Goal: Task Accomplishment & Management: Manage account settings

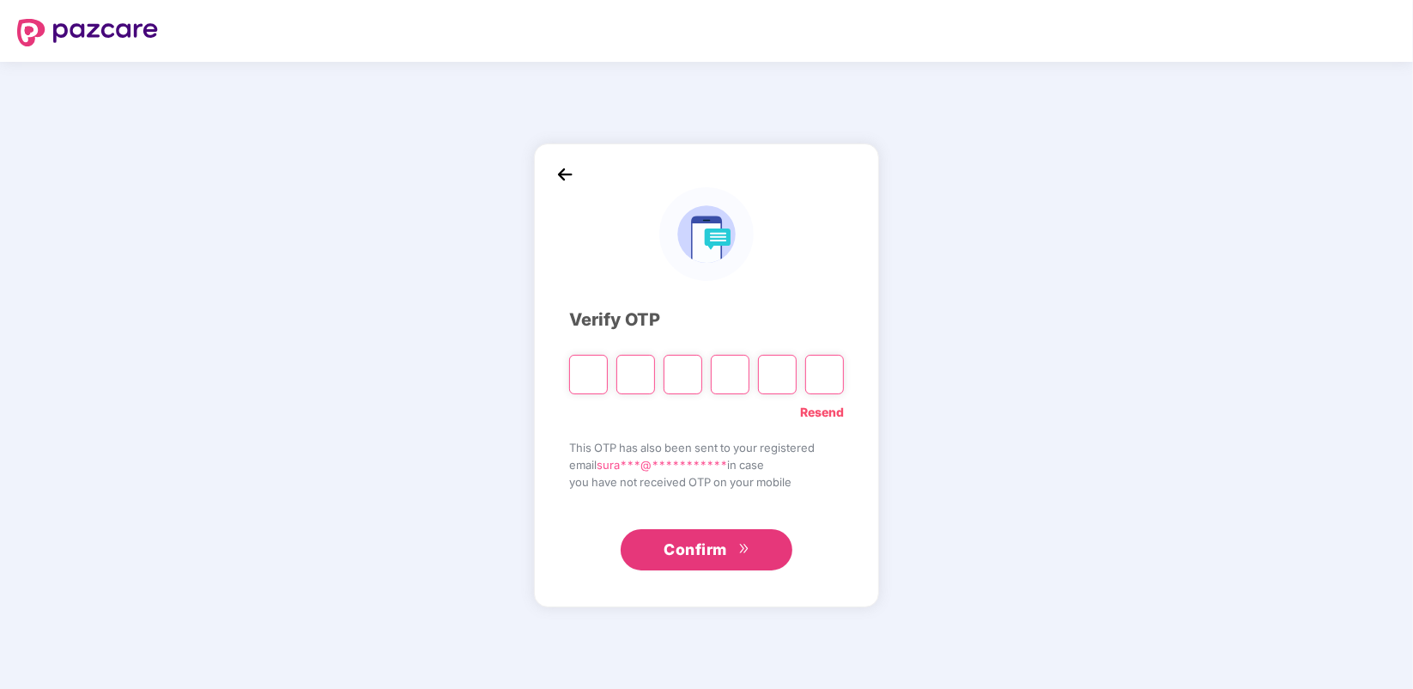
click at [818, 410] on link "Resend" at bounding box center [822, 412] width 44 height 19
click at [575, 380] on input "Please enter verification code. Digit 1" at bounding box center [588, 375] width 39 height 40
type input "*"
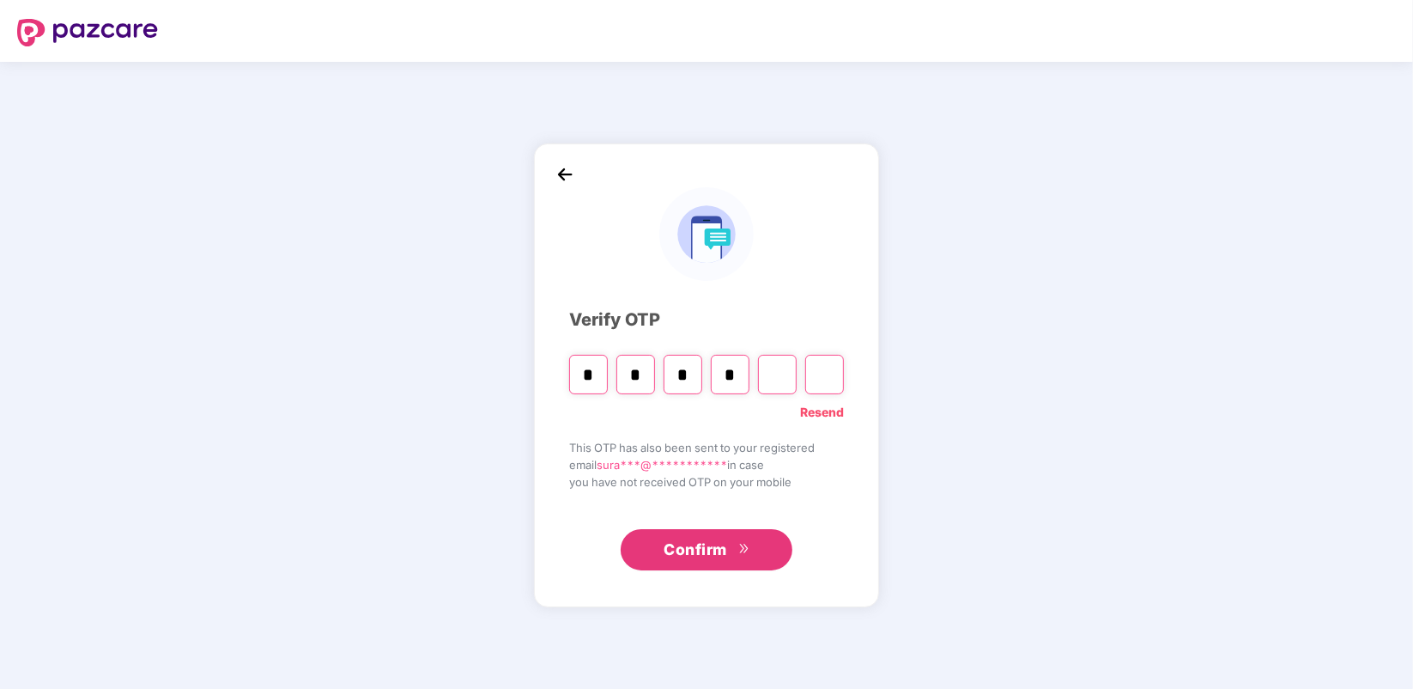
type input "*"
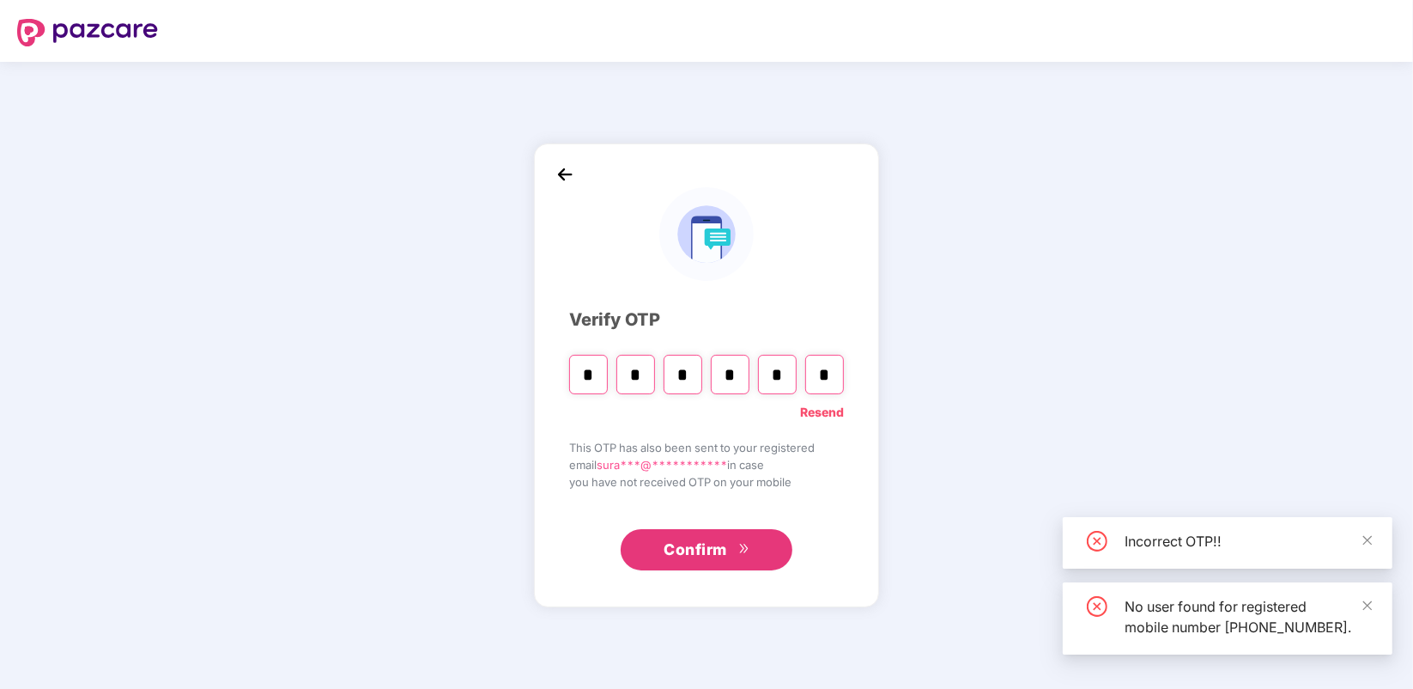
type input "*"
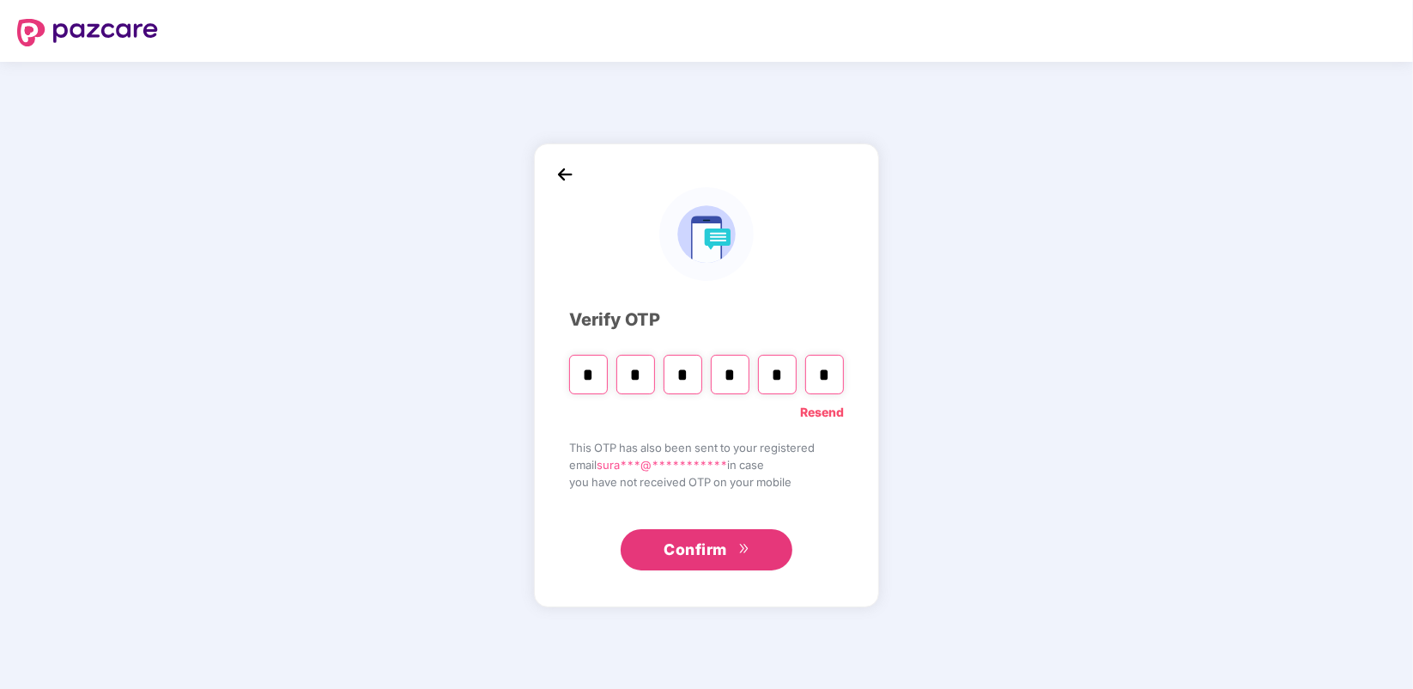
click at [651, 379] on input "*" at bounding box center [636, 375] width 39 height 40
type input "*"
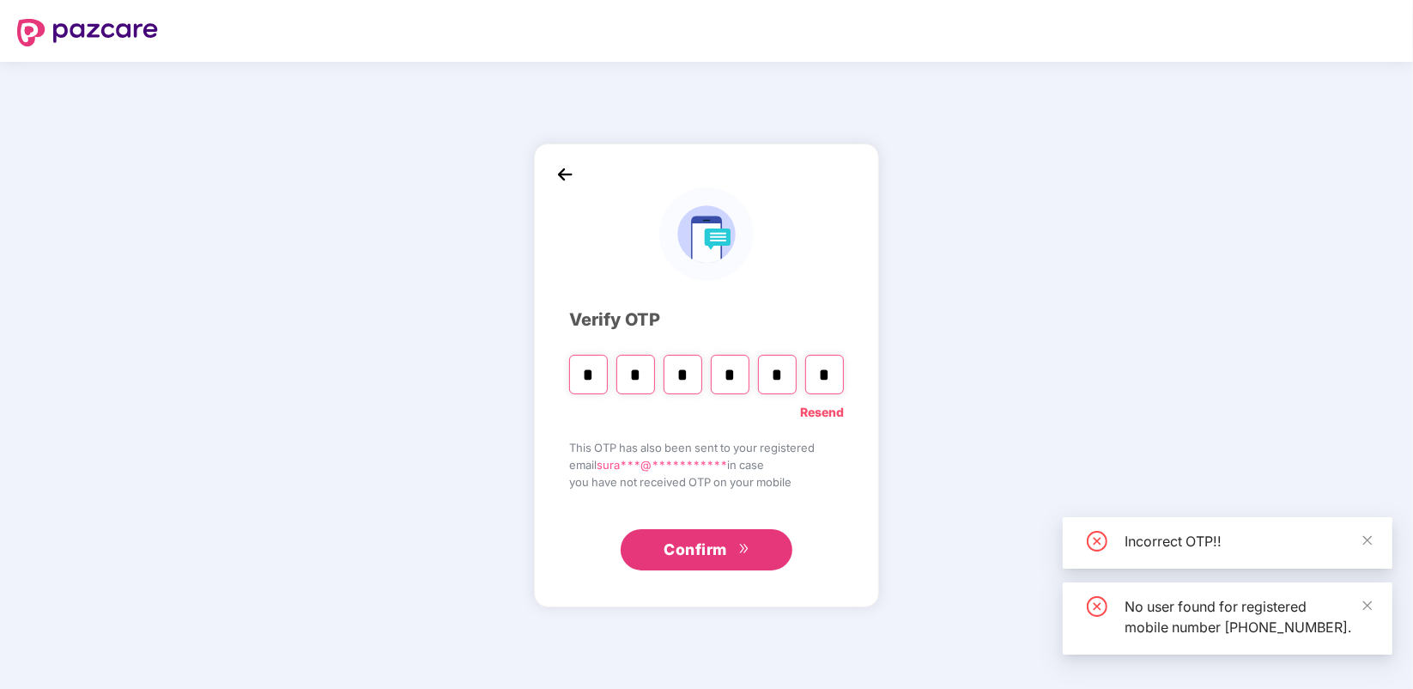
type input "*"
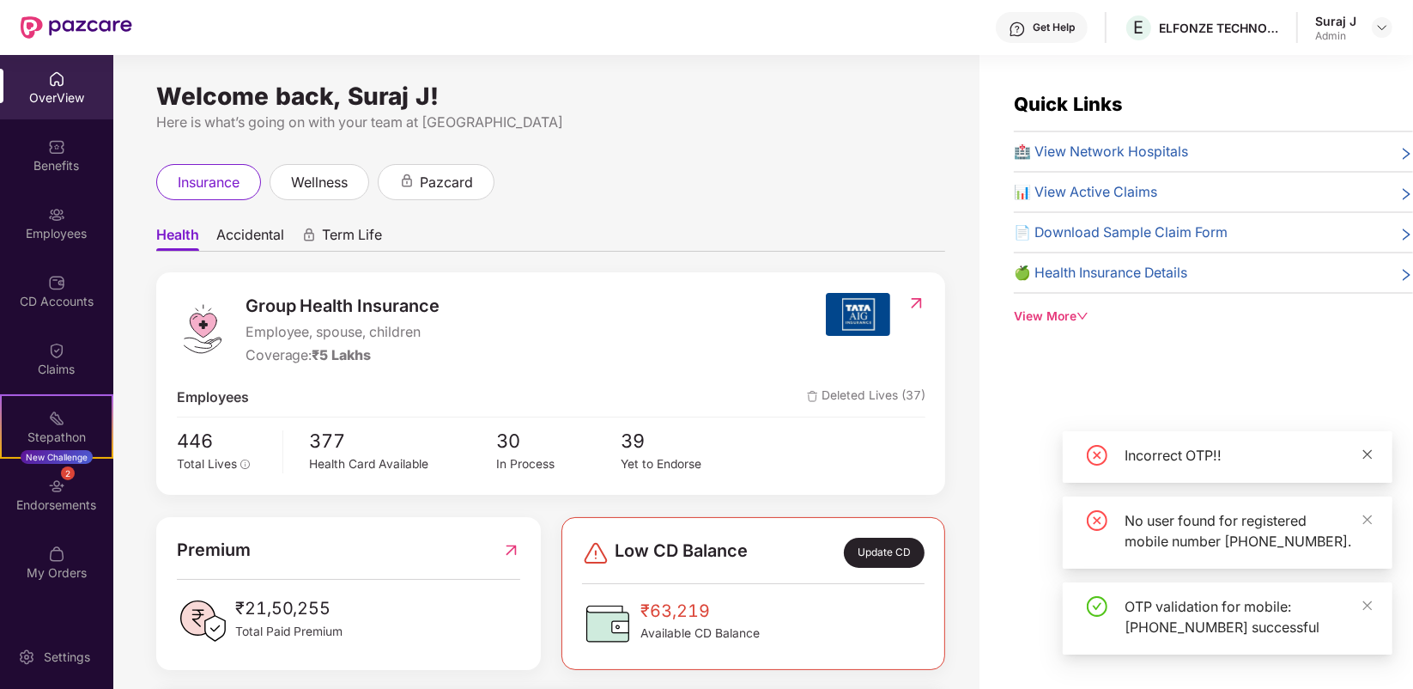
click at [1371, 448] on icon "close" at bounding box center [1368, 454] width 12 height 12
click at [1370, 514] on icon "close" at bounding box center [1368, 520] width 12 height 12
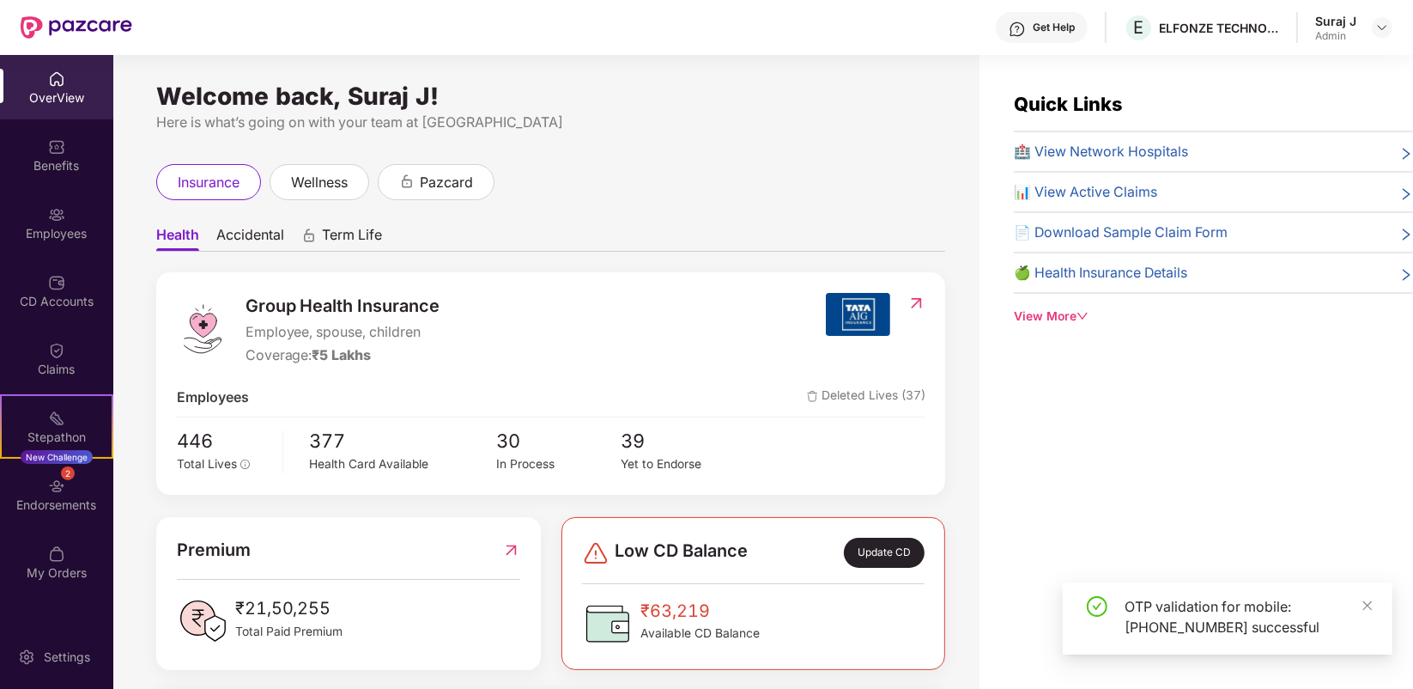
click at [1359, 601] on div "OTP validation for mobile: [PHONE_NUMBER] successful" at bounding box center [1248, 616] width 247 height 41
click at [1371, 606] on icon "close" at bounding box center [1368, 605] width 12 height 12
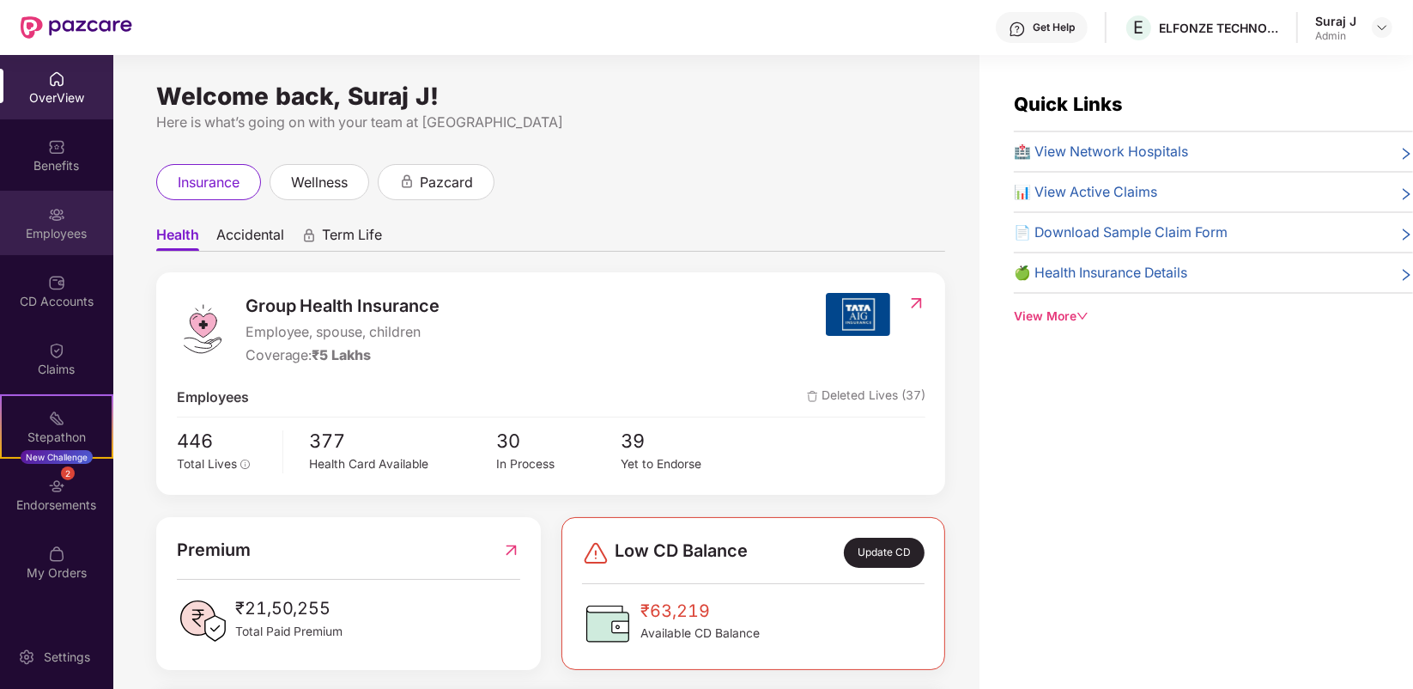
click at [73, 228] on div "Employees" at bounding box center [56, 233] width 113 height 17
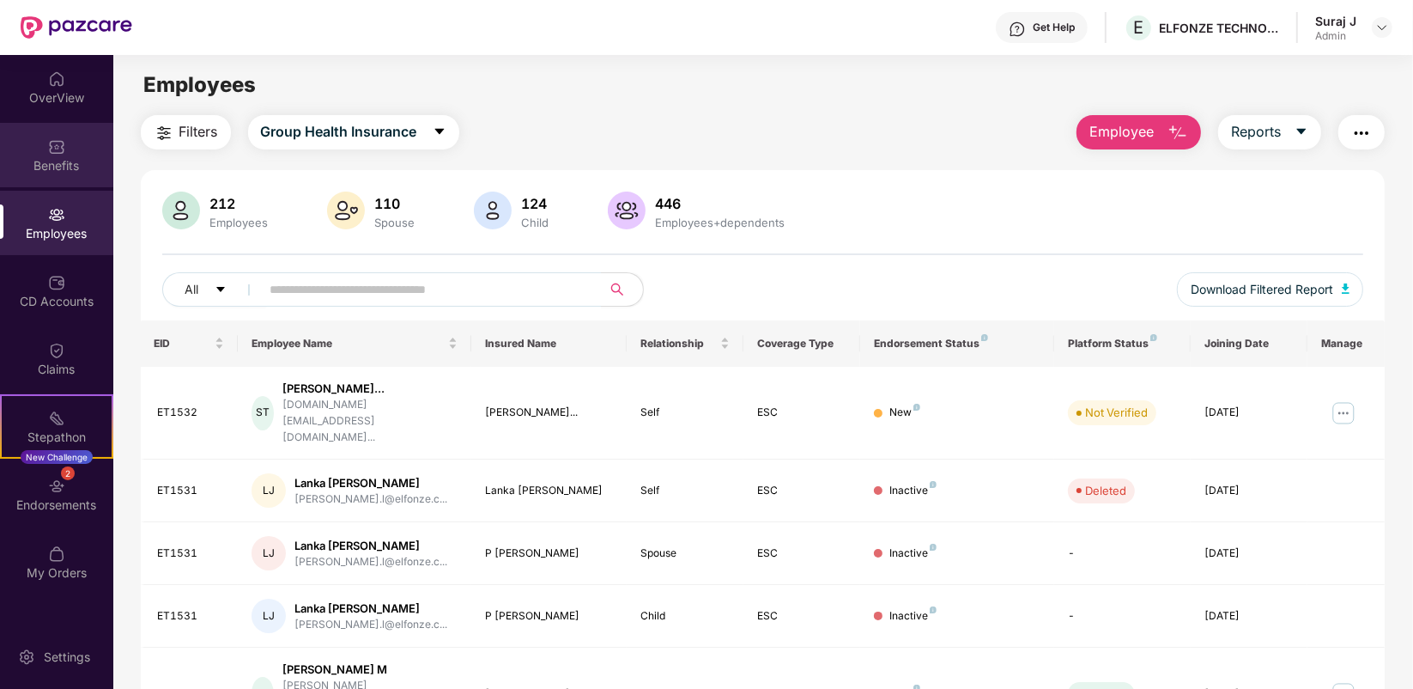
click at [52, 173] on div "Benefits" at bounding box center [56, 155] width 113 height 64
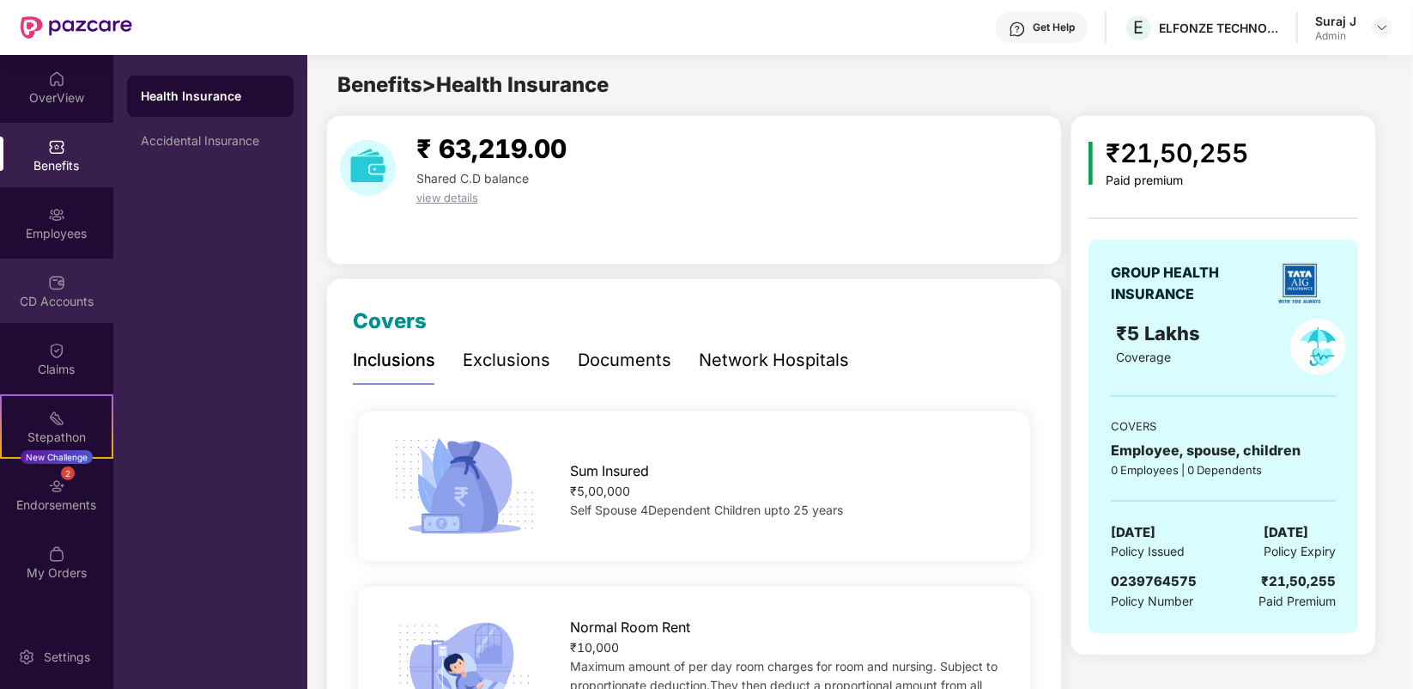
click at [50, 270] on div "CD Accounts" at bounding box center [56, 290] width 113 height 64
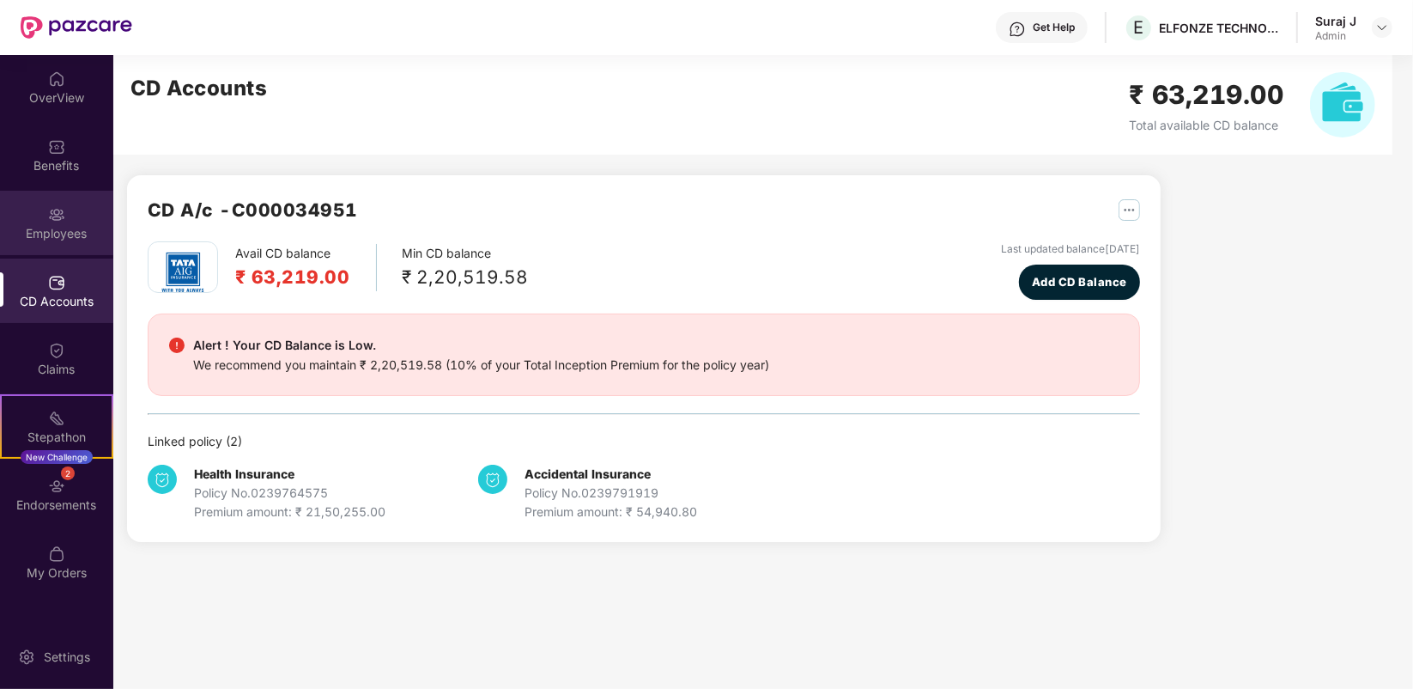
click at [32, 225] on div "Employees" at bounding box center [56, 233] width 113 height 17
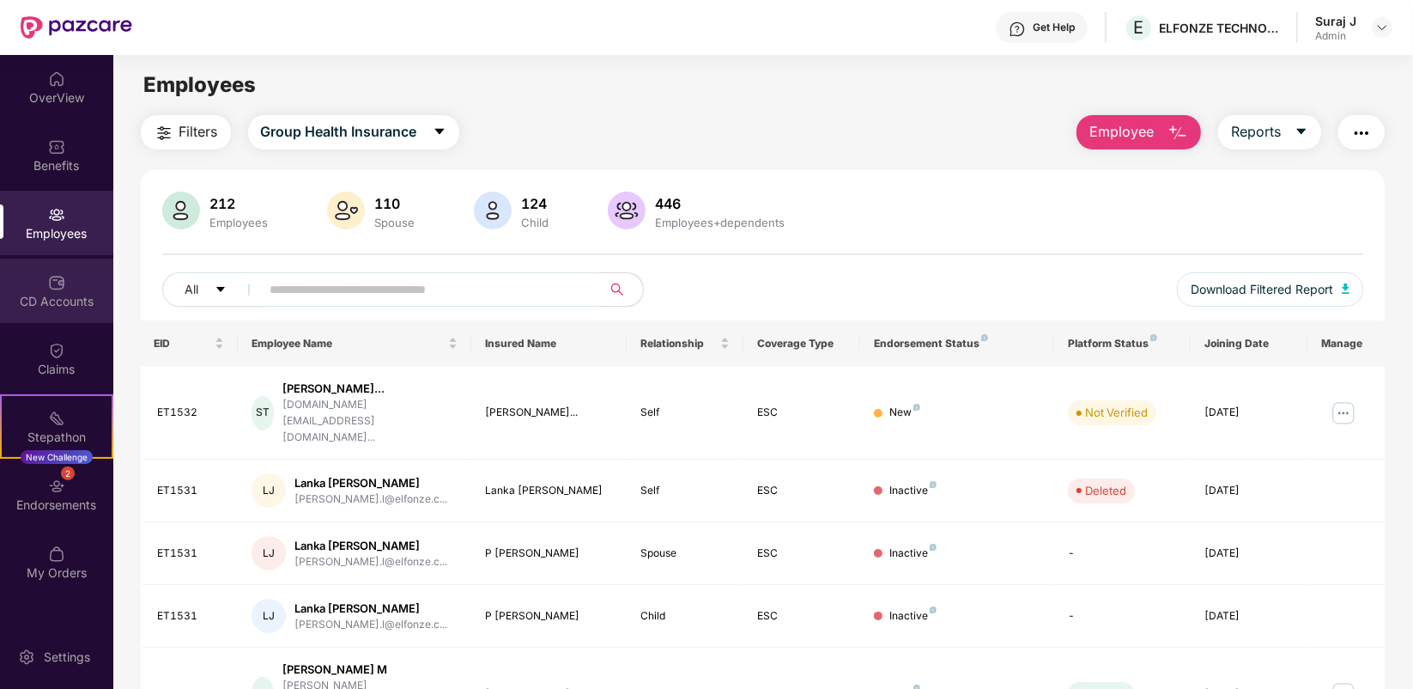
click at [44, 289] on div "CD Accounts" at bounding box center [56, 290] width 113 height 64
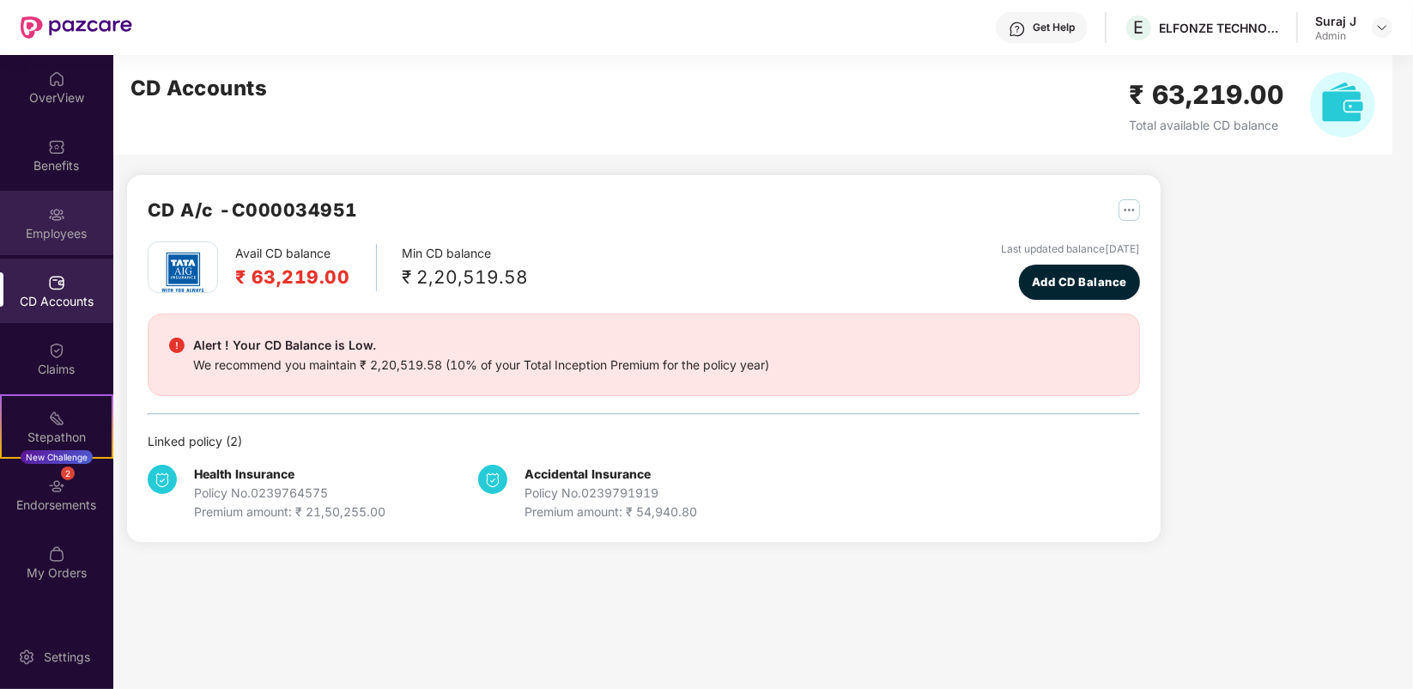
click at [49, 229] on div "Employees" at bounding box center [56, 233] width 113 height 17
